Goal: Entertainment & Leisure: Browse casually

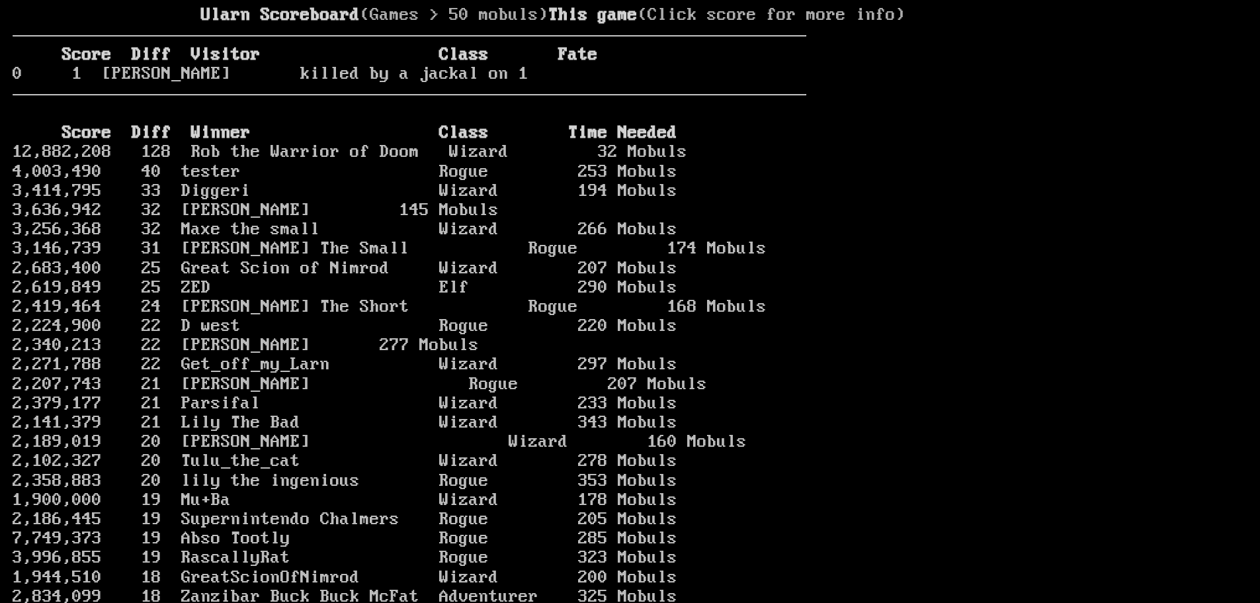
click at [717, 389] on larn "Ularn Scoreboard (Games > 50 mobuls) This game (Click score for more info) Scor…" at bounding box center [410, 289] width 794 height 566
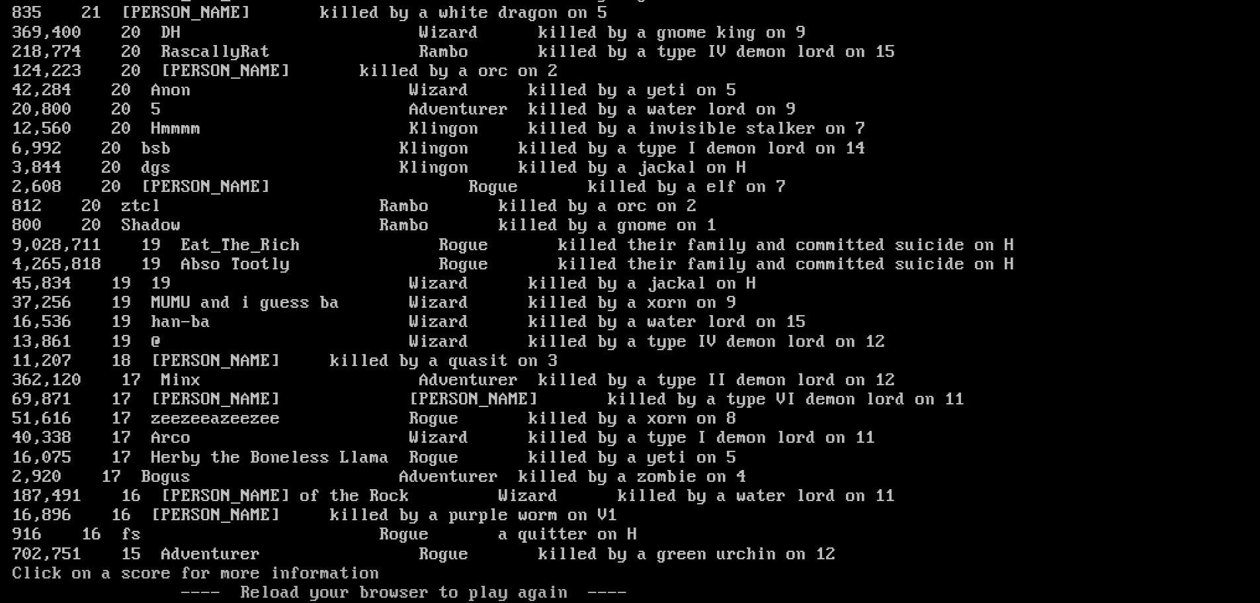
scroll to position [2455, 0]
